Goal: Information Seeking & Learning: Learn about a topic

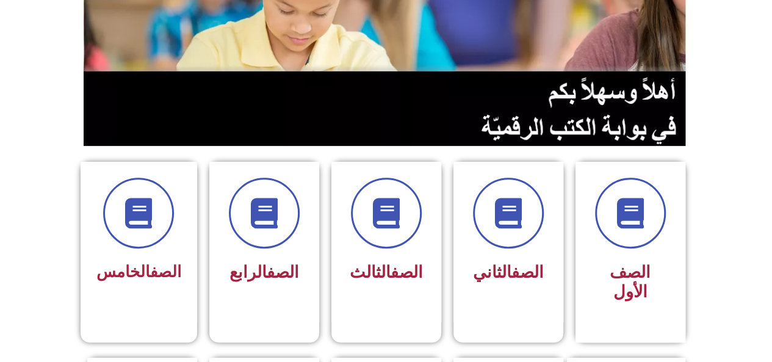
scroll to position [181, 0]
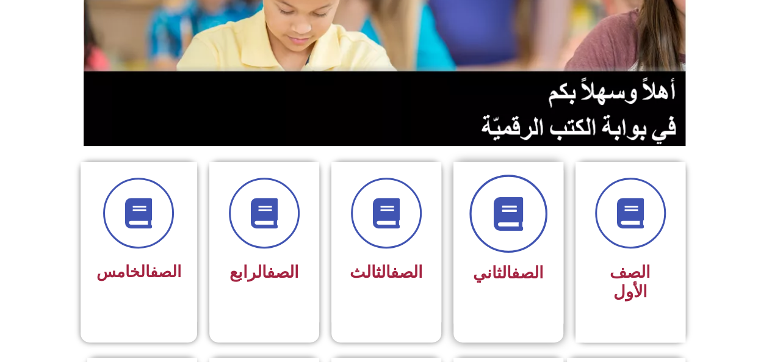
click at [509, 226] on icon at bounding box center [508, 214] width 34 height 34
click at [504, 230] on icon at bounding box center [508, 214] width 34 height 34
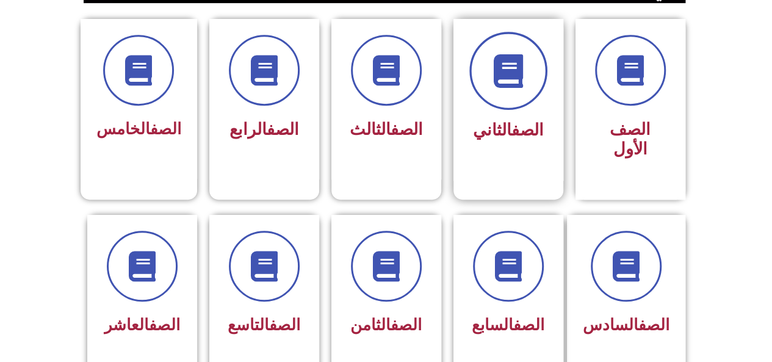
scroll to position [330, 0]
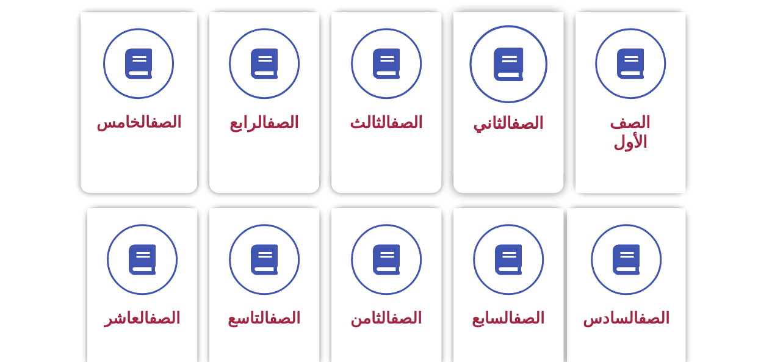
click at [515, 98] on span at bounding box center [508, 64] width 78 height 78
click at [510, 99] on span at bounding box center [508, 64] width 78 height 78
click at [509, 101] on span at bounding box center [508, 64] width 78 height 78
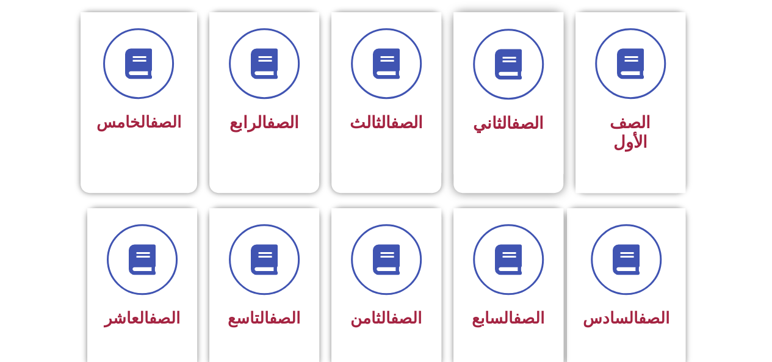
click at [512, 114] on link "الصف" at bounding box center [528, 124] width 32 height 20
click at [512, 117] on link "الصف" at bounding box center [528, 124] width 32 height 20
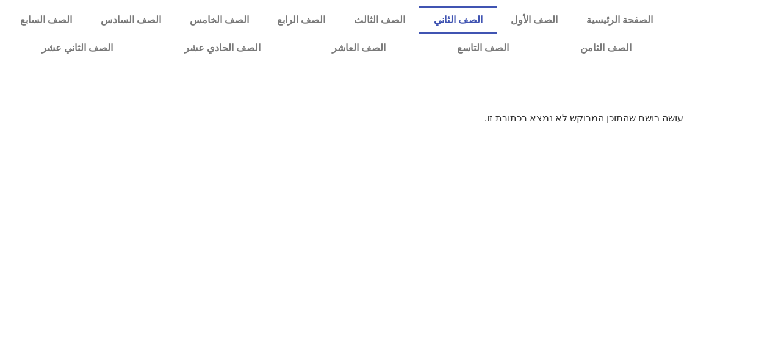
click at [475, 23] on link "الصف الثاني" at bounding box center [458, 20] width 78 height 28
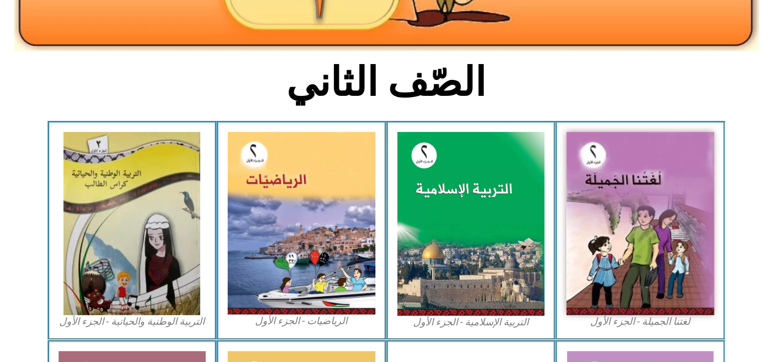
scroll to position [260, 0]
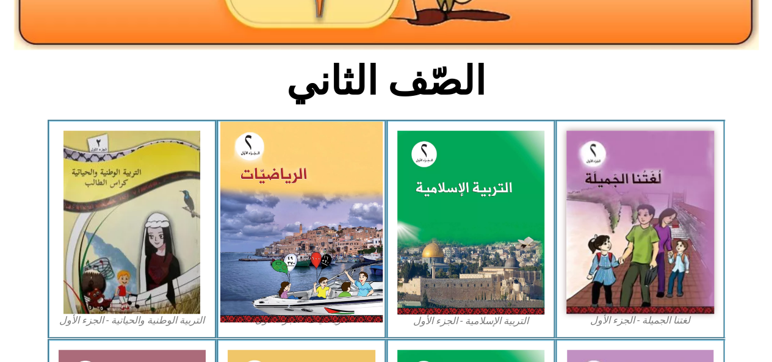
click at [311, 228] on img at bounding box center [301, 221] width 162 height 201
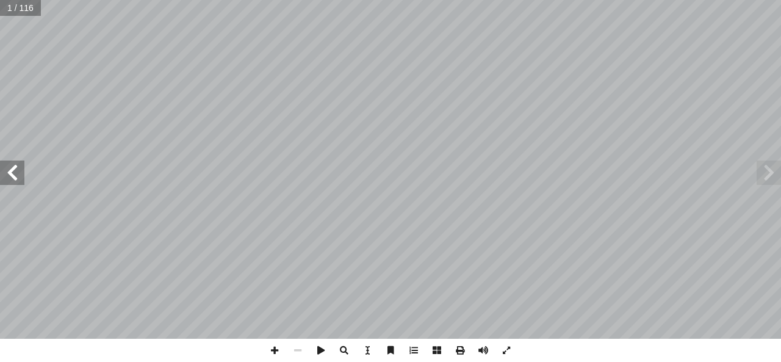
click at [20, 180] on span at bounding box center [12, 173] width 24 height 24
click at [18, 179] on span at bounding box center [12, 173] width 24 height 24
click at [17, 180] on span at bounding box center [12, 173] width 24 height 24
click at [16, 179] on span at bounding box center [12, 173] width 24 height 24
click at [15, 178] on span at bounding box center [12, 173] width 24 height 24
